Goal: Task Accomplishment & Management: Manage account settings

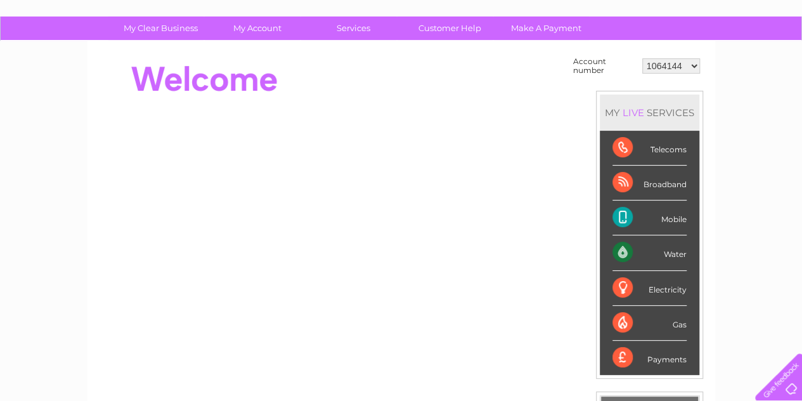
click at [689, 63] on select "1064144 30265571 30265577 30265614" at bounding box center [672, 65] width 58 height 15
select select "30265571"
click at [643, 58] on select "1064144 30265571 30265577 30265614" at bounding box center [672, 65] width 58 height 15
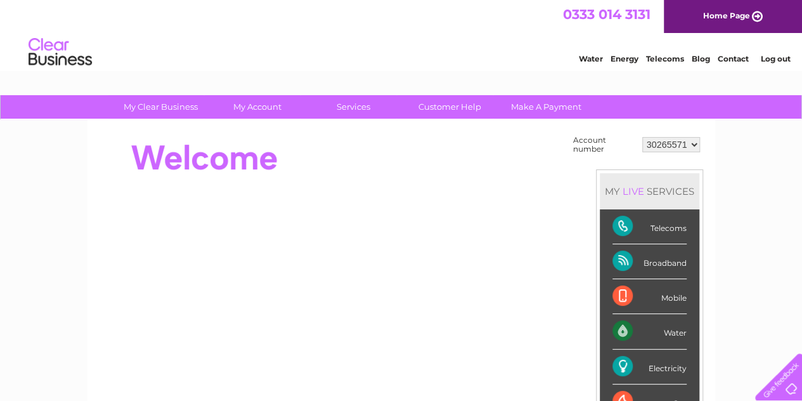
scroll to position [57, 0]
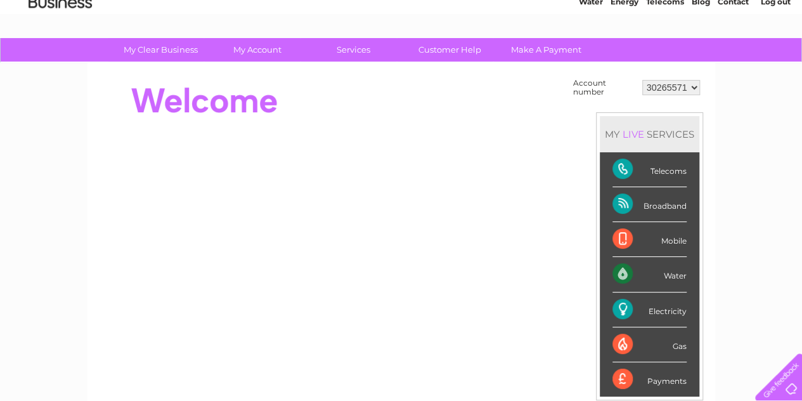
click at [688, 89] on select "1064144 30265571 30265577 30265614" at bounding box center [672, 87] width 58 height 15
select select "30265577"
click at [643, 80] on select "1064144 30265571 30265577 30265614" at bounding box center [672, 87] width 58 height 15
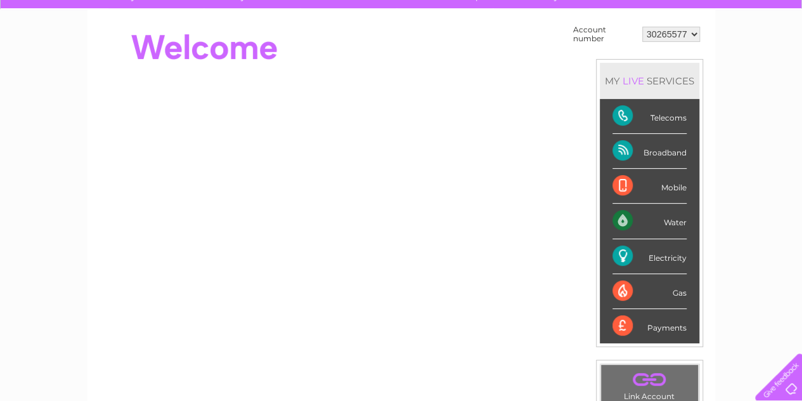
scroll to position [111, 0]
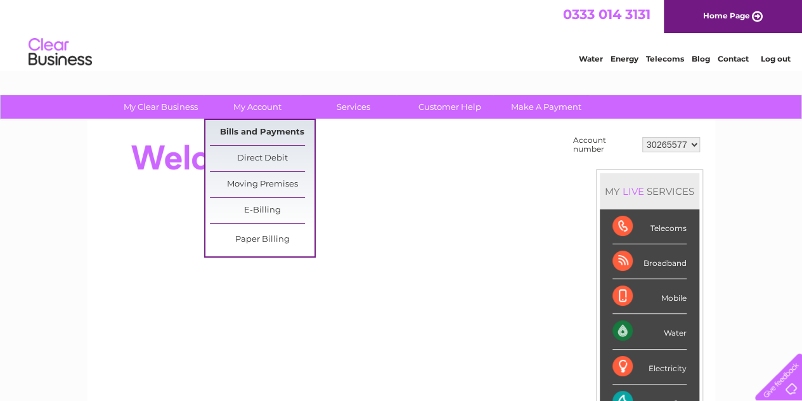
click at [274, 135] on link "Bills and Payments" at bounding box center [262, 132] width 105 height 25
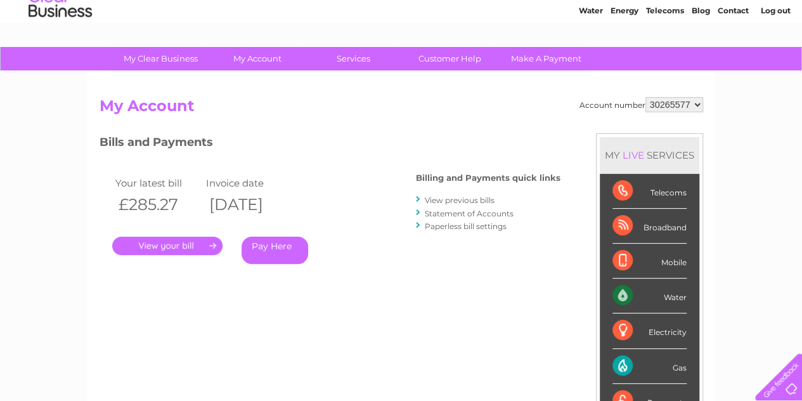
click at [207, 243] on link "." at bounding box center [167, 246] width 110 height 18
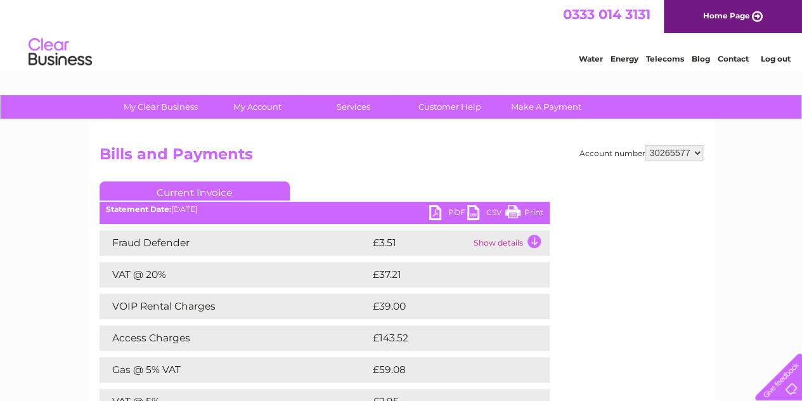
click at [680, 150] on select "1064144 30265571 30265577 30265614" at bounding box center [675, 152] width 58 height 15
click at [646, 145] on select "1064144 30265571 30265577 30265614" at bounding box center [675, 152] width 58 height 15
click at [688, 149] on select "1064144 30265571 30265577 30265614" at bounding box center [675, 152] width 58 height 15
select select "30265571"
click at [646, 145] on select "1064144 30265571 30265577 30265614" at bounding box center [675, 152] width 58 height 15
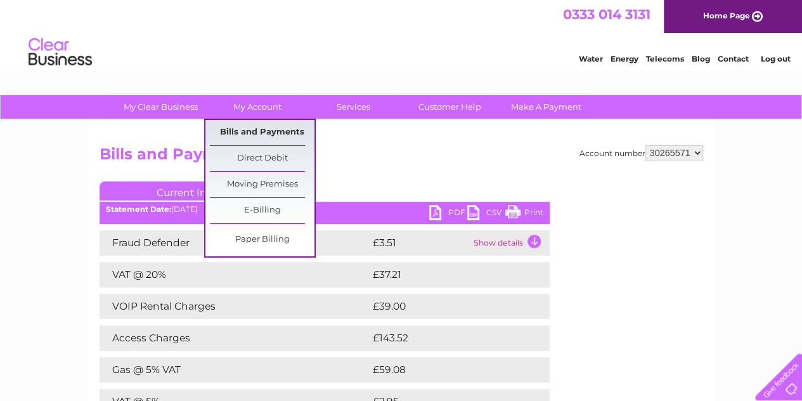
click at [273, 131] on link "Bills and Payments" at bounding box center [262, 132] width 105 height 25
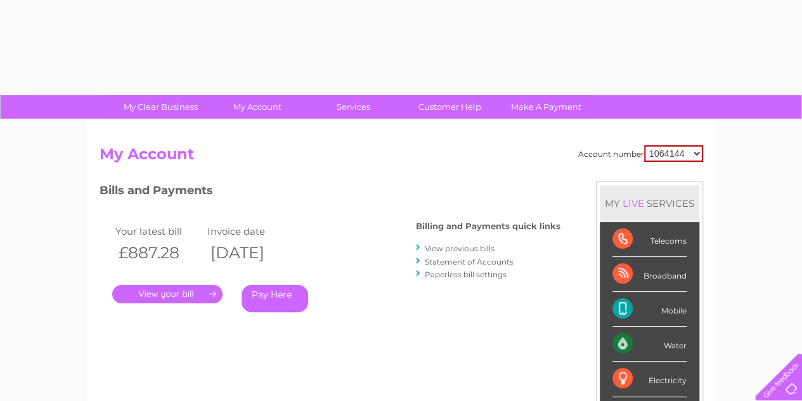
click at [206, 295] on link "." at bounding box center [167, 294] width 110 height 18
click at [443, 247] on link "View previous bills" at bounding box center [460, 249] width 70 height 10
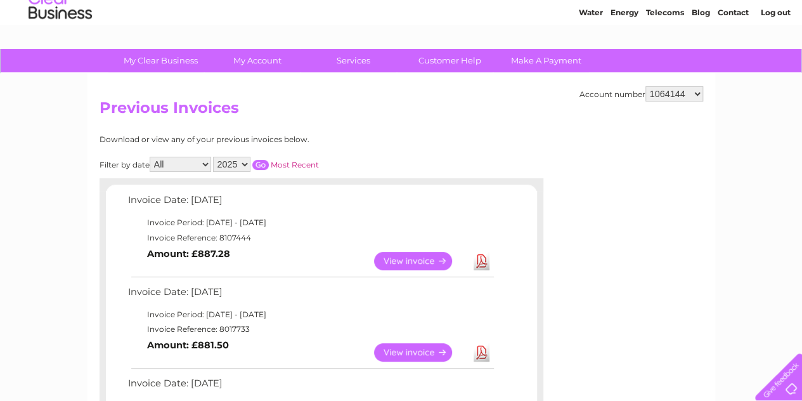
scroll to position [46, 0]
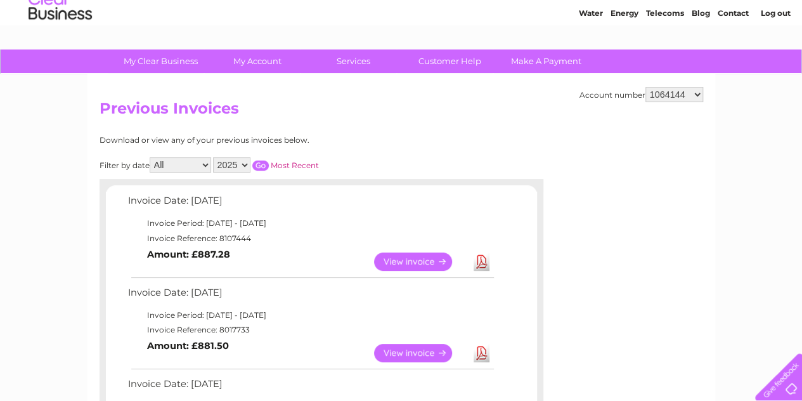
click at [671, 89] on select "1064144 30265571 30265577 30265614" at bounding box center [675, 94] width 58 height 15
select select "30265571"
click at [646, 87] on select "1064144 30265571 30265577 30265614" at bounding box center [675, 94] width 58 height 15
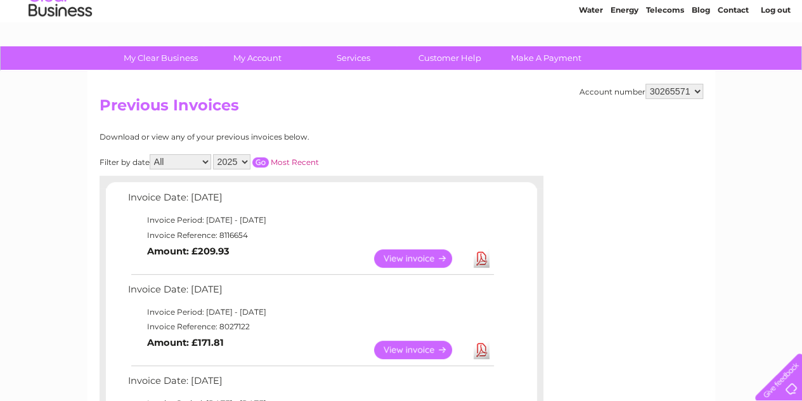
scroll to position [48, 0]
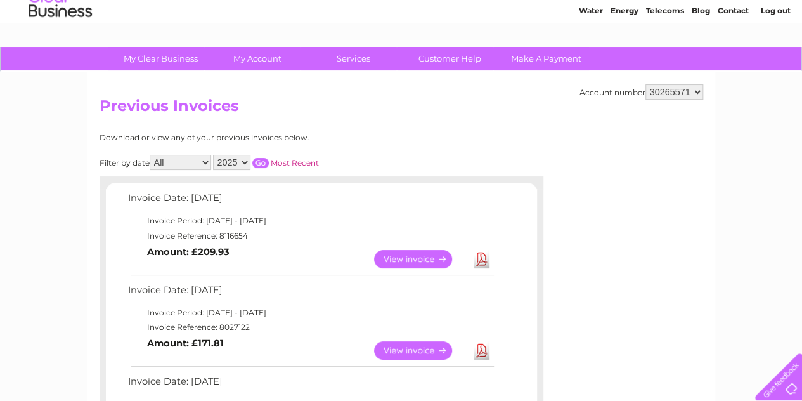
click at [694, 88] on select "1064144 30265571 30265577 30265614" at bounding box center [675, 91] width 58 height 15
select select "30265577"
click at [646, 84] on select "1064144 30265571 30265577 30265614" at bounding box center [675, 91] width 58 height 15
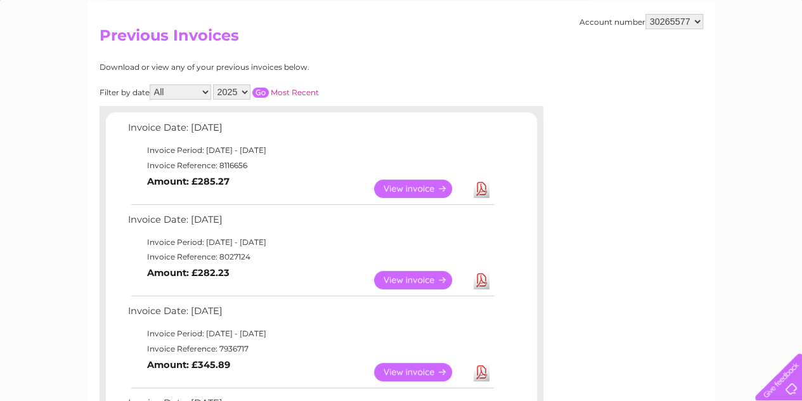
scroll to position [118, 0]
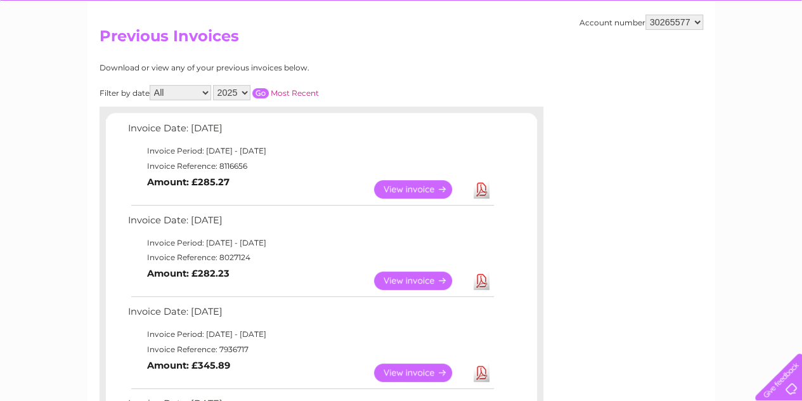
click at [693, 22] on select "1064144 30265571 30265577 30265614" at bounding box center [675, 22] width 58 height 15
select select "30265614"
click at [646, 15] on select "1064144 30265571 30265577 30265614" at bounding box center [675, 22] width 58 height 15
